Goal: Task Accomplishment & Management: Manage account settings

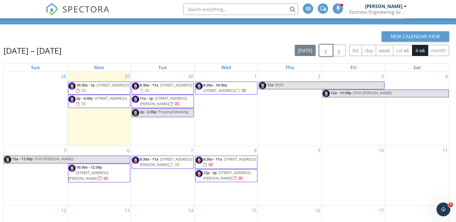
click at [329, 52] on span "button" at bounding box center [325, 50] width 7 height 7
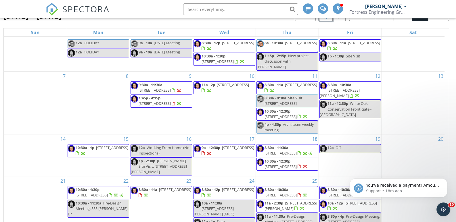
scroll to position [76, 0]
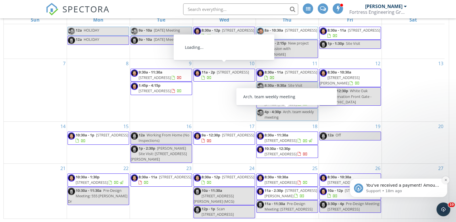
click at [445, 180] on icon "Dismiss notification" at bounding box center [445, 179] width 3 height 3
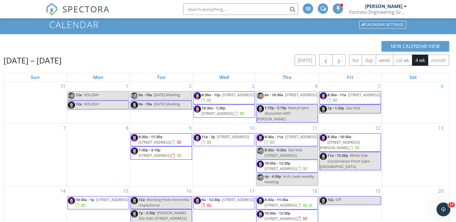
scroll to position [0, 0]
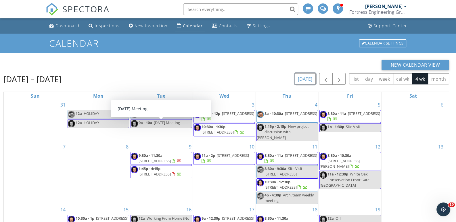
click at [306, 81] on button "today" at bounding box center [305, 78] width 21 height 11
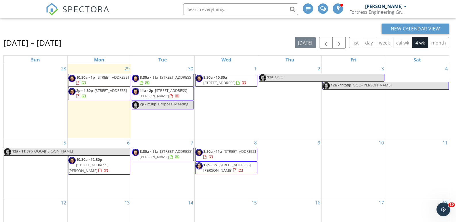
scroll to position [38, 0]
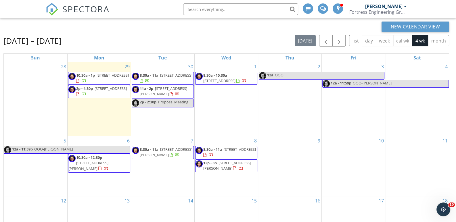
click at [185, 34] on div "New Calendar View [DATE] – [DATE] [DATE] list day week cal wk 4 wk month Sun Mo…" at bounding box center [225, 139] width 445 height 235
click at [137, 38] on div "[DATE] – [DATE] [DATE] list day week cal wk 4 wk month" at bounding box center [225, 41] width 445 height 12
click at [168, 29] on div "New Calendar View" at bounding box center [225, 27] width 445 height 10
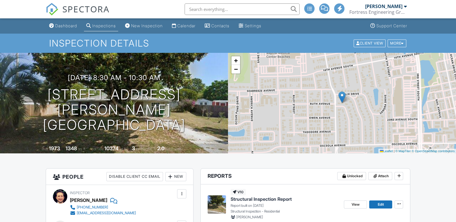
scroll to position [76, 0]
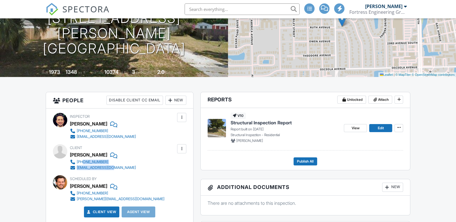
drag, startPoint x: 131, startPoint y: 162, endPoint x: 84, endPoint y: 163, distance: 47.4
click at [84, 163] on div "Client Oxana Norkina 248-756-4518 norkinao@gmail.com" at bounding box center [120, 157] width 134 height 26
click at [145, 166] on div "Client Oxana Norkina 248-756-4518 norkinao@gmail.com" at bounding box center [120, 157] width 134 height 26
drag, startPoint x: 128, startPoint y: 160, endPoint x: 77, endPoint y: 161, distance: 51.4
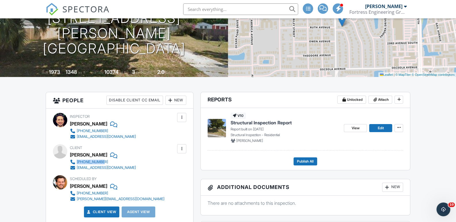
click at [77, 161] on div "Client Oxana Norkina 248-756-4518 norkinao@gmail.com" at bounding box center [117, 157] width 94 height 26
copy div "248-756-4518"
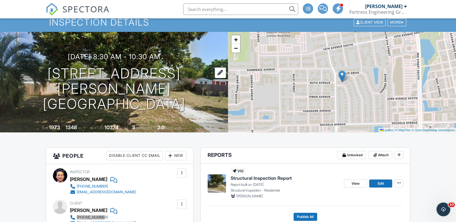
scroll to position [9, 0]
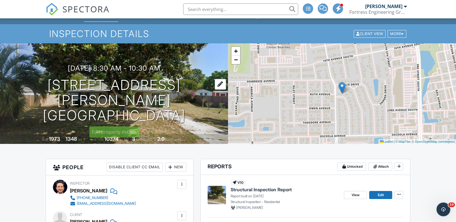
click at [93, 82] on h1 "5 Norberta Way Jacksonville Beach, FL 32250" at bounding box center [114, 100] width 210 height 45
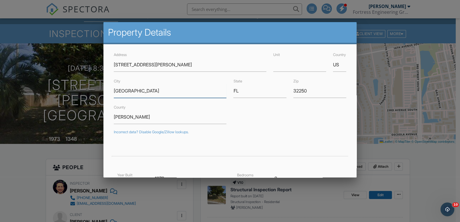
drag, startPoint x: 169, startPoint y: 92, endPoint x: 92, endPoint y: 96, distance: 77.1
click at [299, 88] on input "32250" at bounding box center [319, 91] width 53 height 14
drag, startPoint x: 305, startPoint y: 89, endPoint x: 273, endPoint y: 91, distance: 32.0
click at [273, 91] on div "City Jacksonville Beach State FL Zip 32250" at bounding box center [229, 88] width 239 height 20
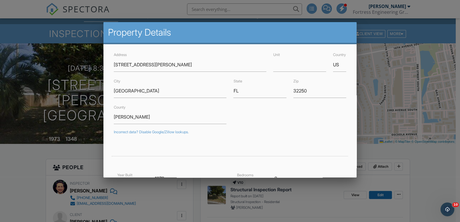
click at [30, 164] on div at bounding box center [230, 110] width 460 height 278
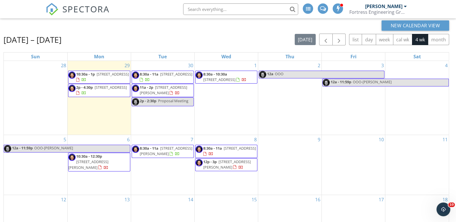
click at [220, 78] on span "106 N 6th St, Jacksonville Beach 32250" at bounding box center [219, 79] width 32 height 5
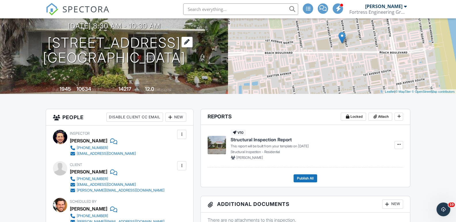
scroll to position [57, 0]
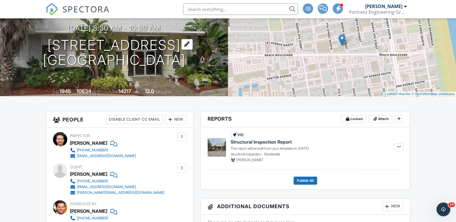
click at [140, 52] on h1 "106 N 6th St Jacksonville Beach, FL 32250" at bounding box center [114, 53] width 143 height 30
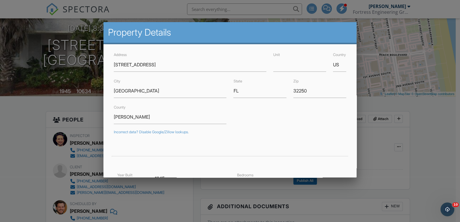
click at [429, 130] on div at bounding box center [230, 110] width 460 height 278
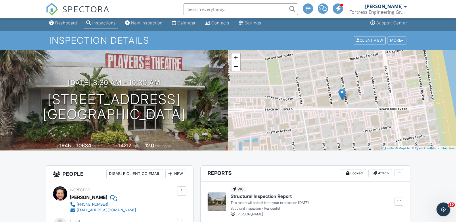
scroll to position [0, 0]
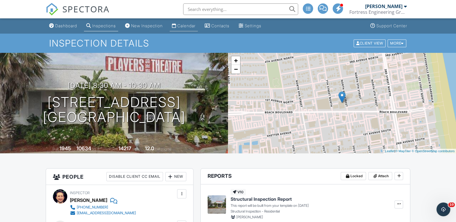
click at [192, 26] on div "Calendar" at bounding box center [186, 25] width 18 height 5
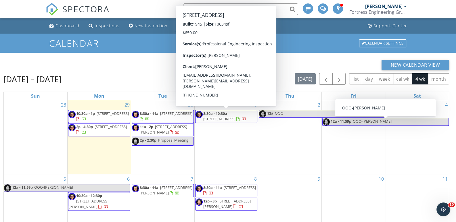
click at [141, 69] on div "New Calendar View" at bounding box center [225, 65] width 445 height 10
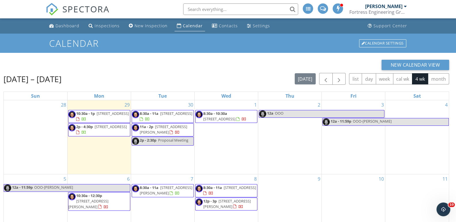
click at [262, 76] on div "Sep 28 – Oct 25, 2025 today list day week cal wk 4 wk month" at bounding box center [225, 79] width 445 height 12
click at [251, 71] on div "New Calendar View Sep 28 – Oct 25, 2025 today list day week cal wk 4 wk month S…" at bounding box center [225, 177] width 445 height 235
click at [250, 11] on input "text" at bounding box center [240, 8] width 115 height 11
paste input "[STREET_ADDRESS]"
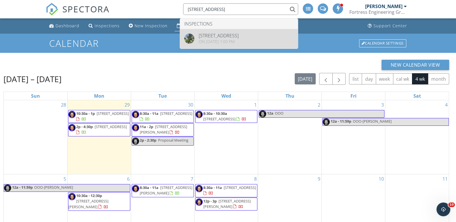
type input "[STREET_ADDRESS]"
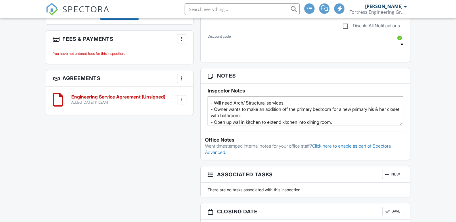
scroll to position [326, 0]
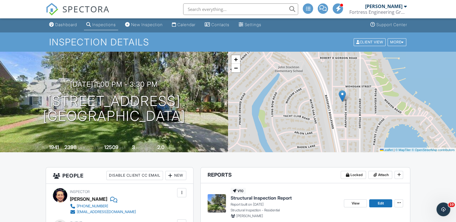
scroll to position [0, 0]
